Goal: Transaction & Acquisition: Download file/media

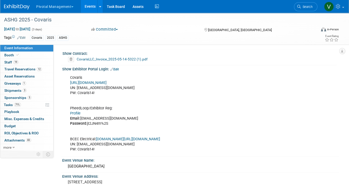
click at [94, 6] on link "Events" at bounding box center [90, 6] width 19 height 13
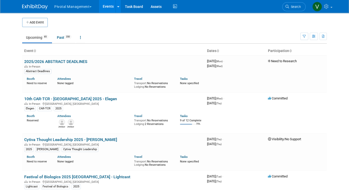
scroll to position [372, 0]
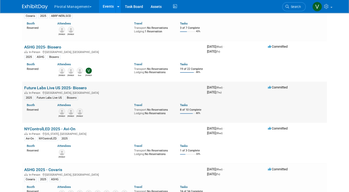
click at [61, 91] on td "Future Labs Live US 2025- Biosero In-Person Philadelphia, PA 2025 Future Labs L…" at bounding box center [113, 102] width 183 height 41
click at [61, 90] on link "Future Labs Live US 2025- Biosero" at bounding box center [55, 88] width 63 height 5
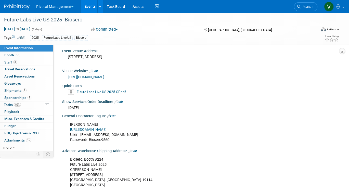
scroll to position [376, 0]
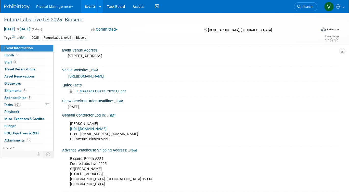
click at [105, 89] on link "Future Labs Live US 2025 QF.pdf" at bounding box center [101, 91] width 49 height 4
